Goal: Information Seeking & Learning: Learn about a topic

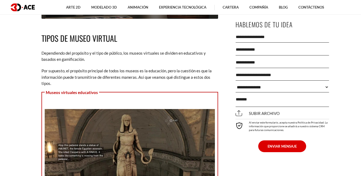
scroll to position [747, 0]
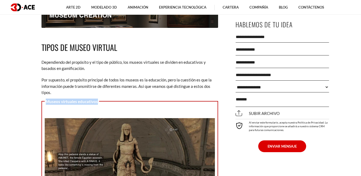
drag, startPoint x: 46, startPoint y: 101, endPoint x: 96, endPoint y: 99, distance: 50.2
click at [96, 99] on p "Museos virtuales educativos" at bounding box center [72, 101] width 54 height 8
click at [156, 45] on h2 "Tipos de museo virtual" at bounding box center [130, 47] width 177 height 13
drag, startPoint x: 46, startPoint y: 103, endPoint x: 97, endPoint y: 105, distance: 50.9
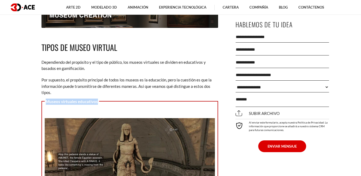
copy font "Museos virtuales educativos"
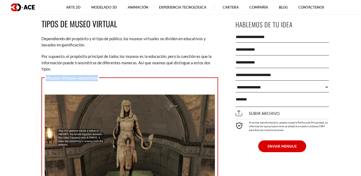
scroll to position [854, 0]
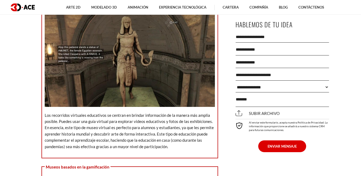
drag, startPoint x: 44, startPoint y: 116, endPoint x: 161, endPoint y: 145, distance: 120.8
click at [168, 148] on div "Museos virtuales educativos Los recorridos virtuales educativos se centran en b…" at bounding box center [130, 76] width 177 height 164
copy p "Los recorridos virtuales educativos se centran en brindar información de la man…"
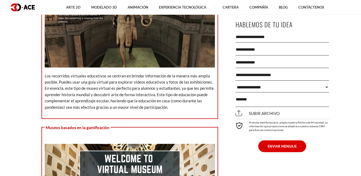
scroll to position [988, 0]
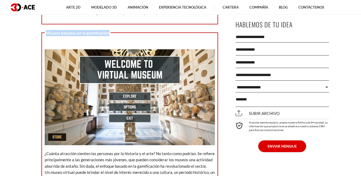
drag, startPoint x: 45, startPoint y: 31, endPoint x: 103, endPoint y: 37, distance: 58.7
click at [121, 41] on div "Museos basados ​​en la gamificación ¿Cuánta atracción sienten las personas por …" at bounding box center [130, 126] width 177 height 189
copy div "Museos basados ​​en la gamificación"
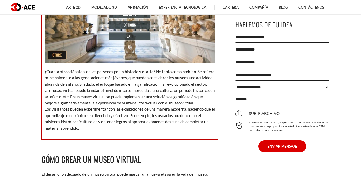
scroll to position [1068, 0]
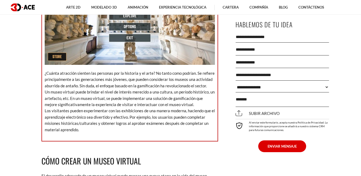
drag, startPoint x: 44, startPoint y: 111, endPoint x: 76, endPoint y: 127, distance: 35.9
click at [81, 129] on div "Museos basados ​​en la gamificación ¿Cuánta atracción sienten las personas por …" at bounding box center [130, 46] width 177 height 189
copy font "Los visitantes pueden experimentar con las exhibiciones de una manera moderna, …"
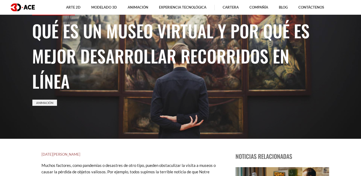
scroll to position [0, 0]
